Goal: Information Seeking & Learning: Learn about a topic

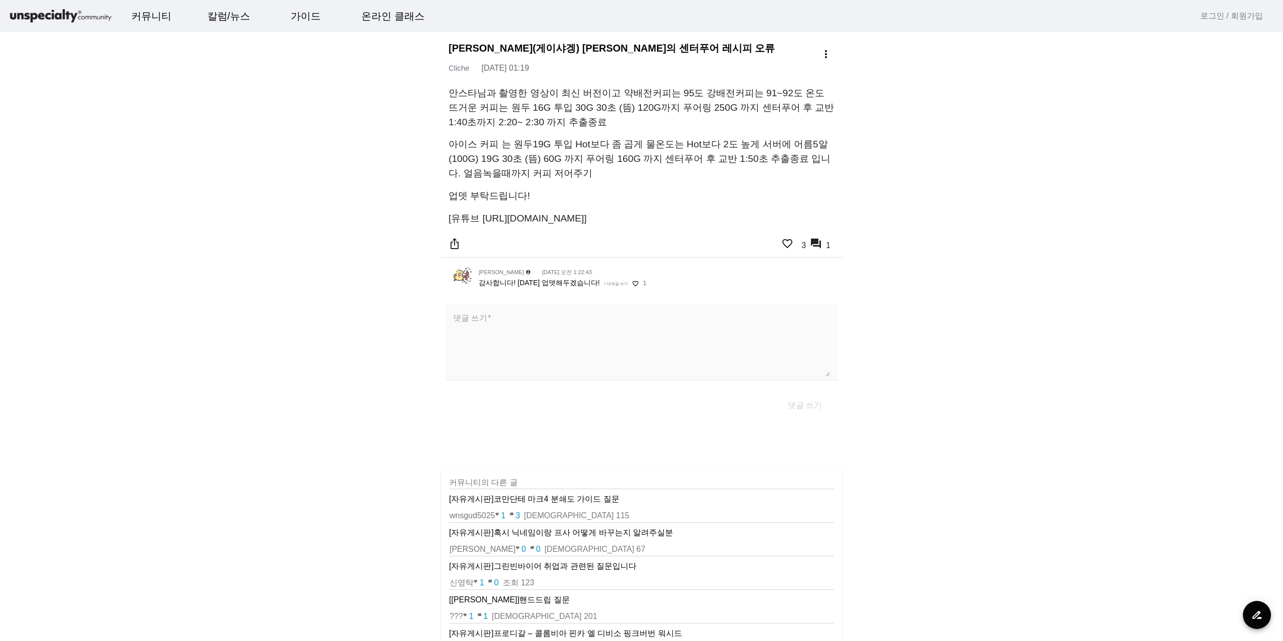
click at [482, 220] on p "[유튜브 [URL][DOMAIN_NAME]]" at bounding box center [641, 218] width 386 height 15
drag, startPoint x: 482, startPoint y: 220, endPoint x: 702, endPoint y: 224, distance: 219.5
click at [702, 224] on p "[유튜브 [URL][DOMAIN_NAME]]" at bounding box center [641, 218] width 386 height 15
click at [449, 43] on h3 "[PERSON_NAME](게이샤겡) [PERSON_NAME]의 센터푸어 레시피 오류 more_vert" at bounding box center [642, 48] width 389 height 12
drag, startPoint x: 449, startPoint y: 43, endPoint x: 621, endPoint y: 44, distance: 171.9
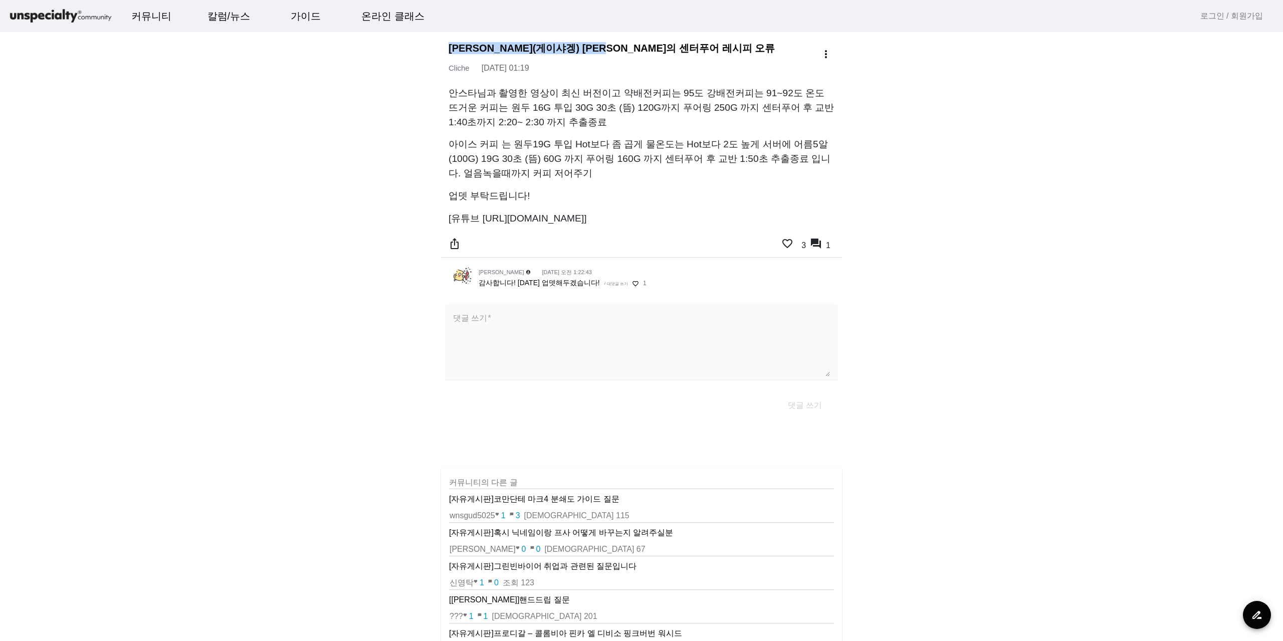
click at [621, 44] on h3 "[PERSON_NAME](게이샤겡) [PERSON_NAME]의 센터푸어 레시피 오류 more_vert" at bounding box center [642, 48] width 389 height 12
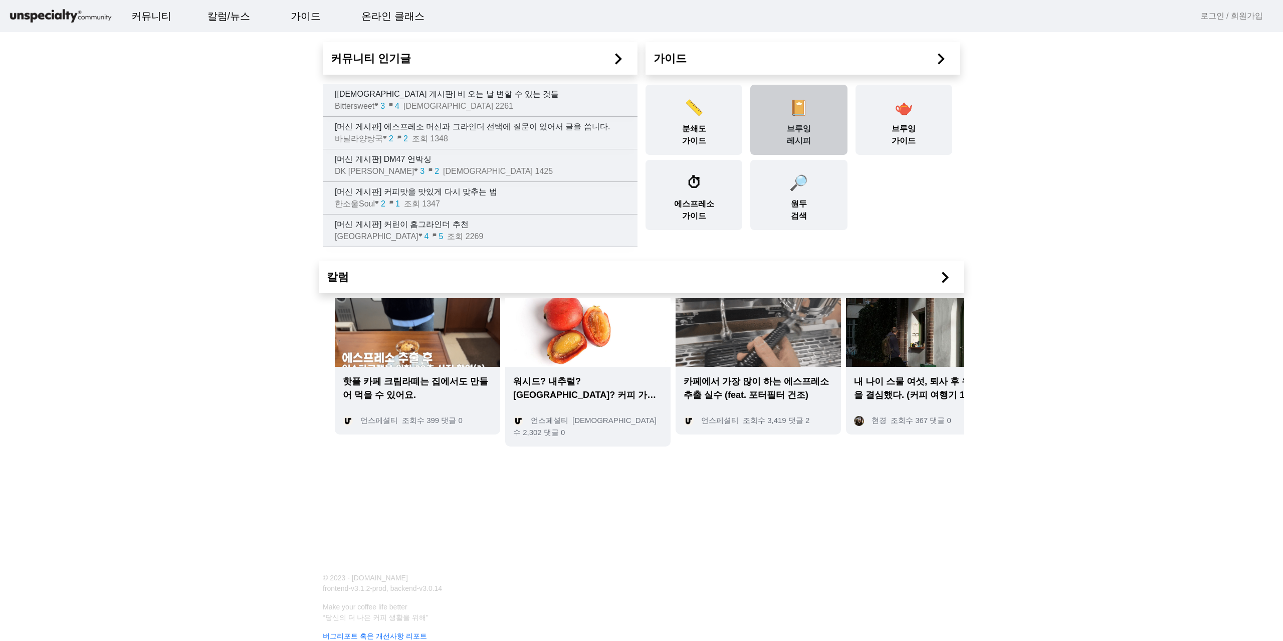
click at [800, 127] on div "📔 브루잉 레시피" at bounding box center [798, 120] width 97 height 70
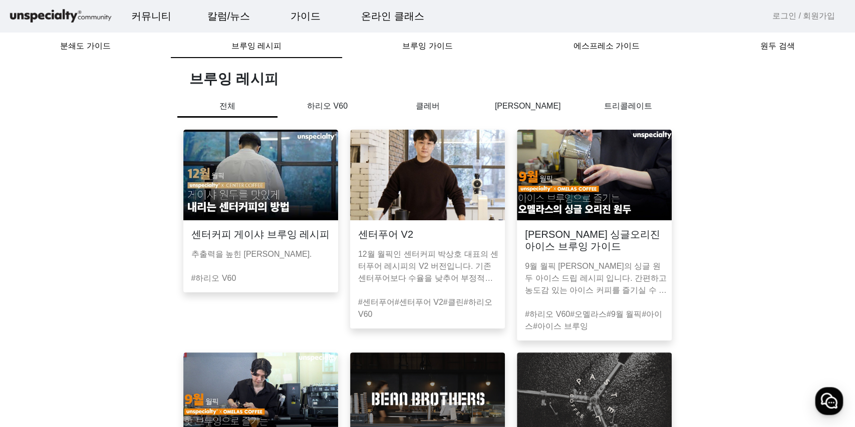
click at [315, 110] on p "하리오 V60" at bounding box center [328, 106] width 100 height 12
click at [411, 184] on img at bounding box center [427, 175] width 155 height 91
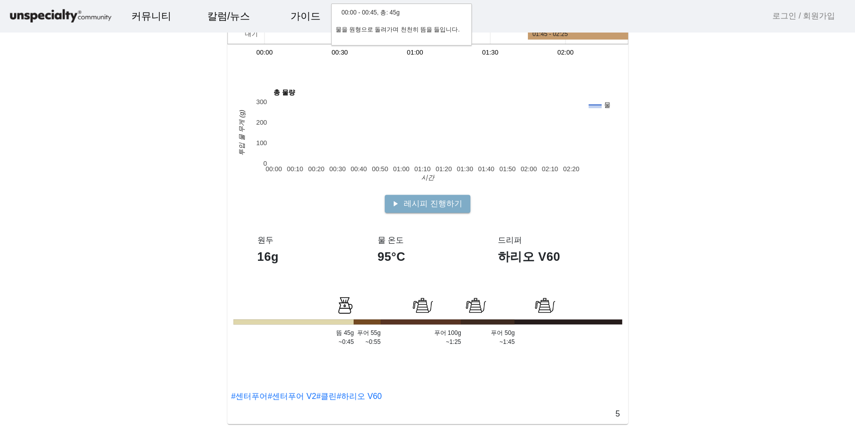
scroll to position [234, 0]
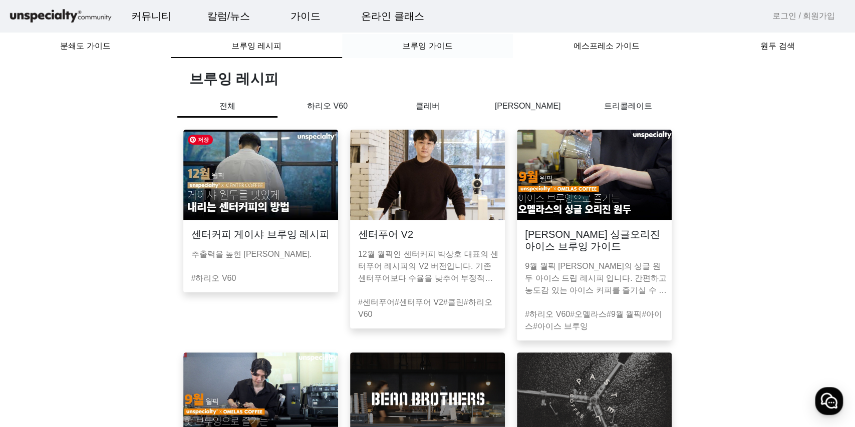
click at [381, 49] on div "브루잉 가이드" at bounding box center [427, 46] width 171 height 24
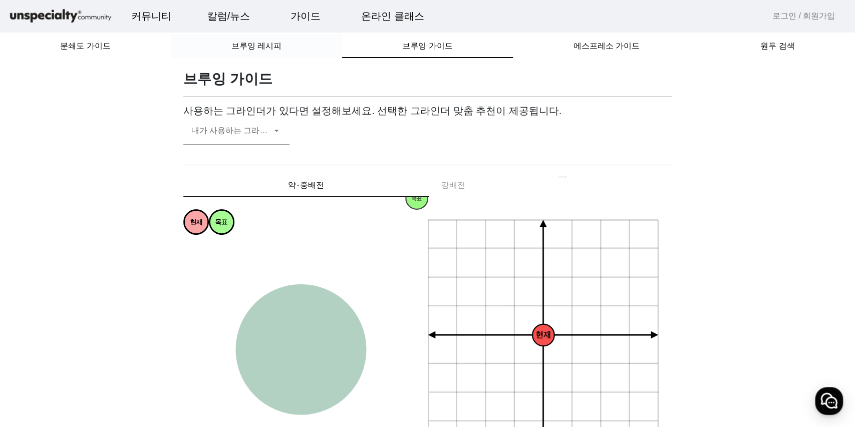
click at [307, 44] on div "브루잉 레시피" at bounding box center [256, 46] width 171 height 24
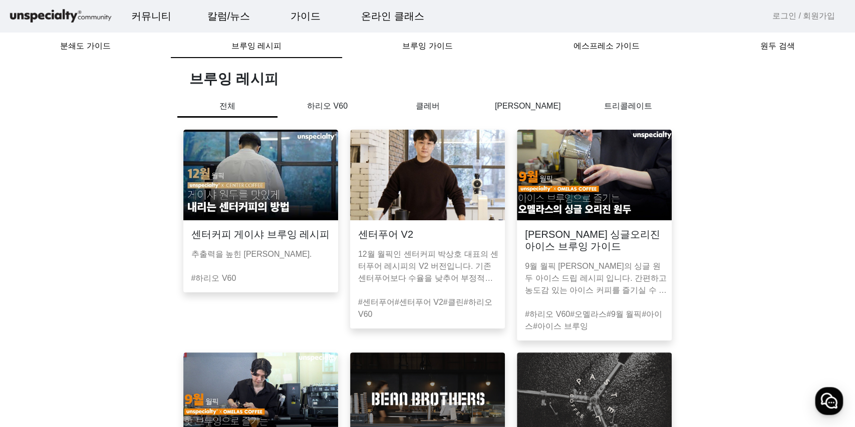
click at [311, 100] on p "하리오 V60" at bounding box center [328, 106] width 100 height 12
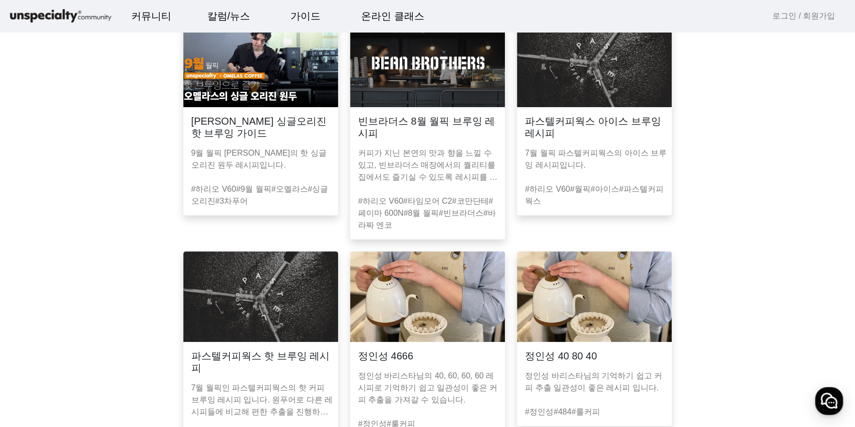
drag, startPoint x: 97, startPoint y: 171, endPoint x: 102, endPoint y: 142, distance: 29.6
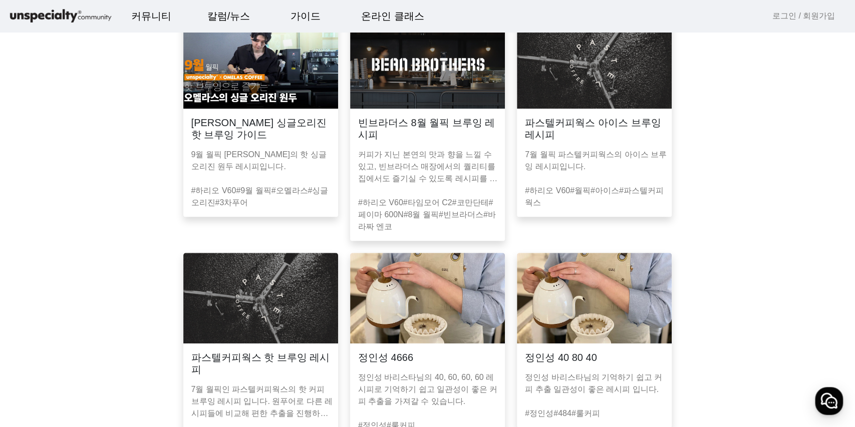
click at [385, 143] on mat-card-content "커피가 지닌 본연의 맛과 향을 느낄 수 있고, 빈브라더스 매장에서의 퀄리티를 집에서도 즐기실 수 있도록 레시피를 준비하였습니다." at bounding box center [427, 165] width 155 height 48
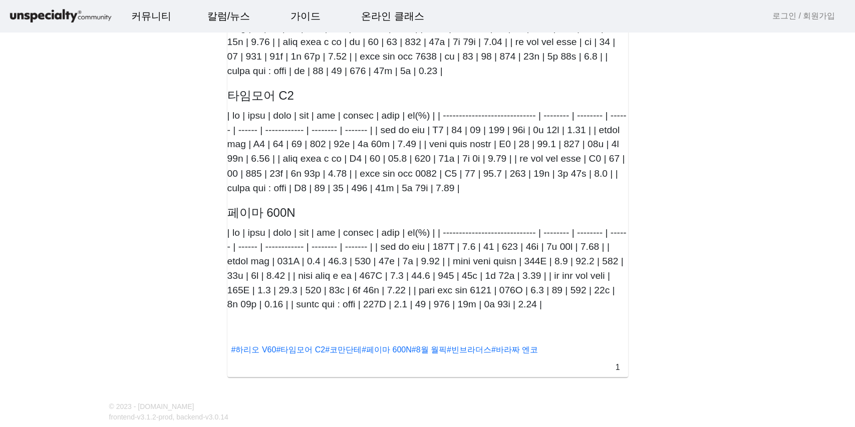
scroll to position [1203, 0]
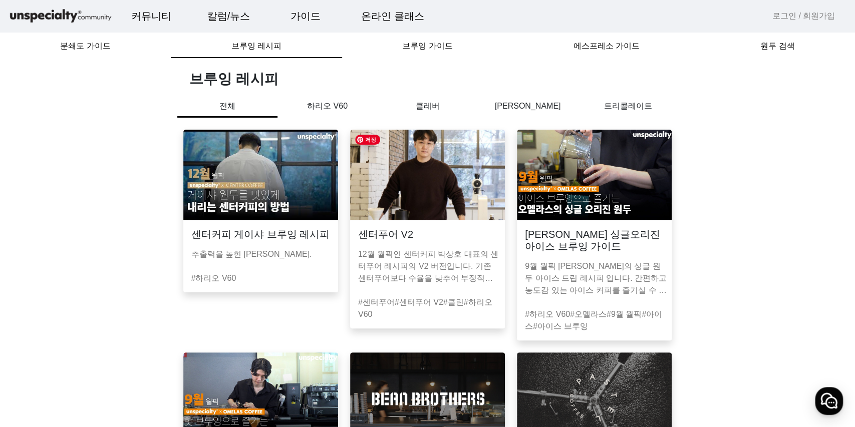
click at [460, 210] on img at bounding box center [427, 175] width 155 height 91
click at [372, 185] on img at bounding box center [427, 175] width 155 height 91
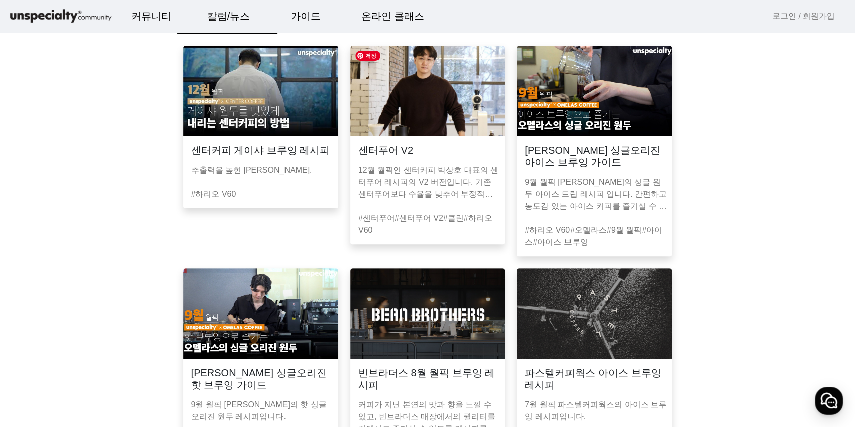
scroll to position [133, 0]
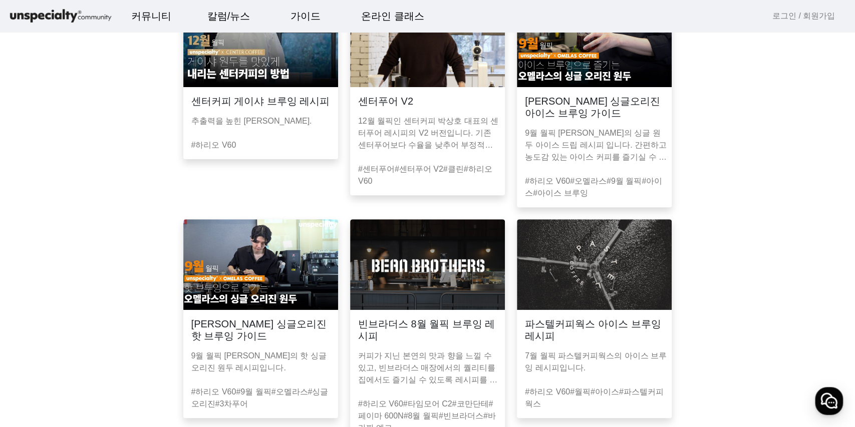
click at [412, 113] on mat-card-content "12월 월픽인 센터커피 박상호 대표의 센터푸어 레시피의 V2 버전입니다. 기존 센터푸어보다 수율을 낮추어 부정적인 맛이 억제되었습니다." at bounding box center [427, 131] width 155 height 48
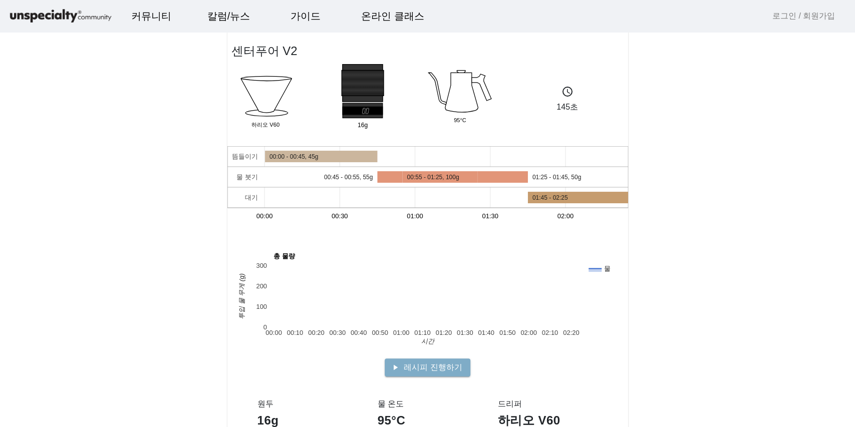
click at [266, 50] on h2 "센터푸어 V2" at bounding box center [265, 51] width 66 height 18
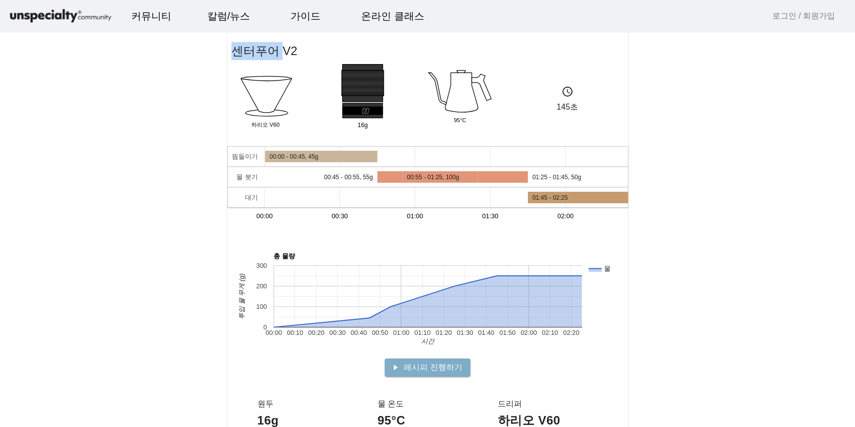
click at [266, 50] on h2 "센터푸어 V2" at bounding box center [265, 51] width 66 height 18
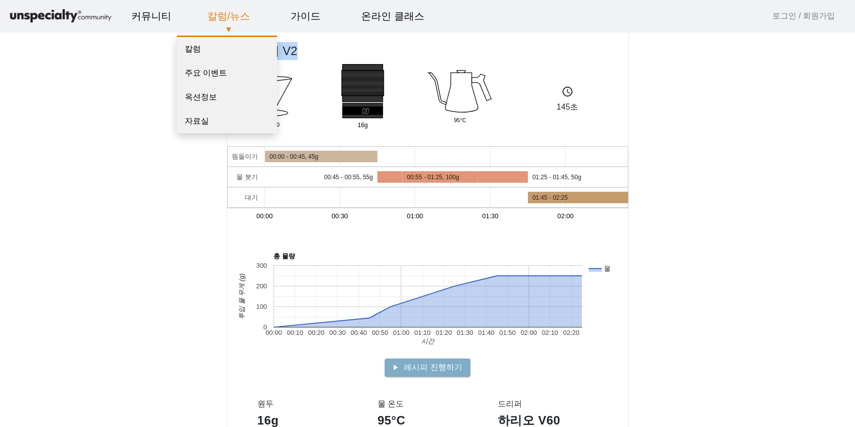
copy mat-card "센터푸어 V2 Dripper"
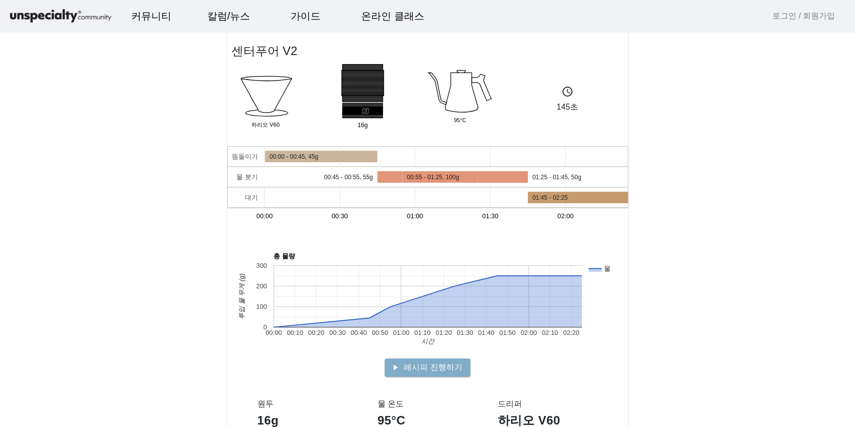
click at [270, 45] on h2 "센터푸어 V2" at bounding box center [265, 51] width 66 height 18
